Goal: Navigation & Orientation: Understand site structure

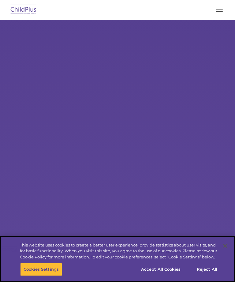
select select "MEDIUM"
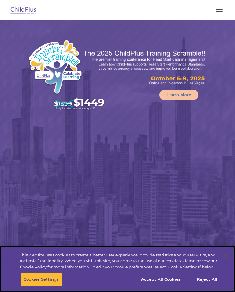
select select "MEDIUM"
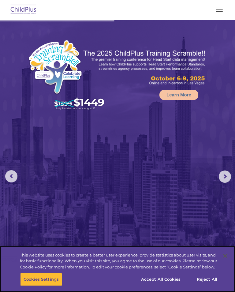
click at [164, 281] on button "Accept All Cookies" at bounding box center [161, 279] width 46 height 13
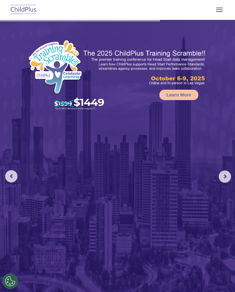
click at [225, 173] on rs-arrow at bounding box center [225, 177] width 12 height 12
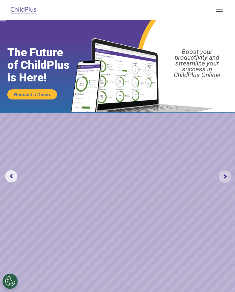
click at [224, 173] on rs-arrow at bounding box center [225, 177] width 12 height 12
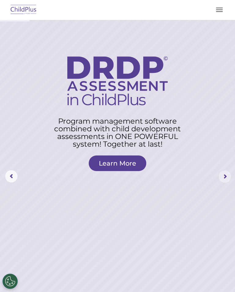
click at [222, 176] on rs-arrow at bounding box center [225, 177] width 12 height 12
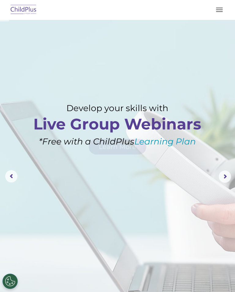
click at [222, 176] on rs-arrow at bounding box center [225, 177] width 12 height 12
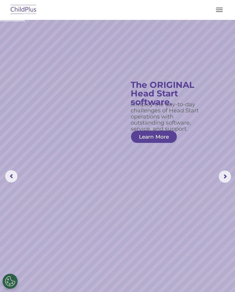
click at [218, 9] on button "button" at bounding box center [219, 10] width 13 height 10
